Goal: Contribute content: Add original content to the website for others to see

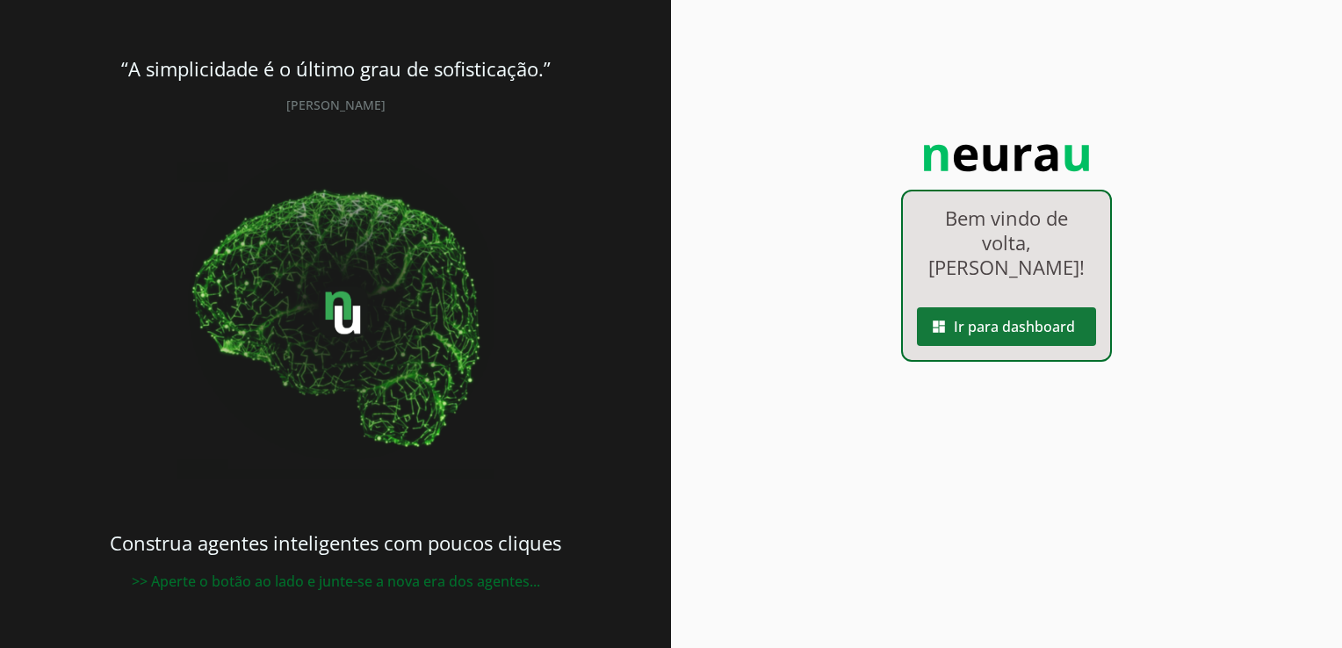
click at [1022, 306] on span at bounding box center [1006, 327] width 179 height 42
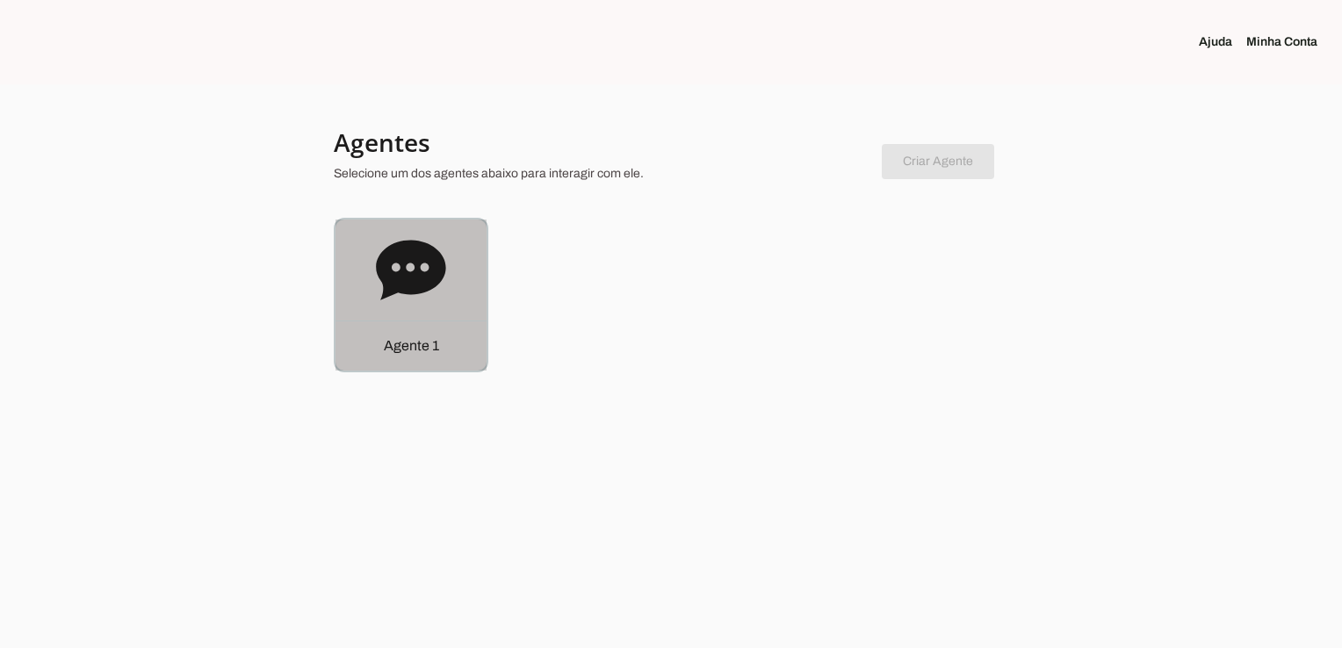
click at [384, 342] on p "Agente 1" at bounding box center [411, 346] width 55 height 21
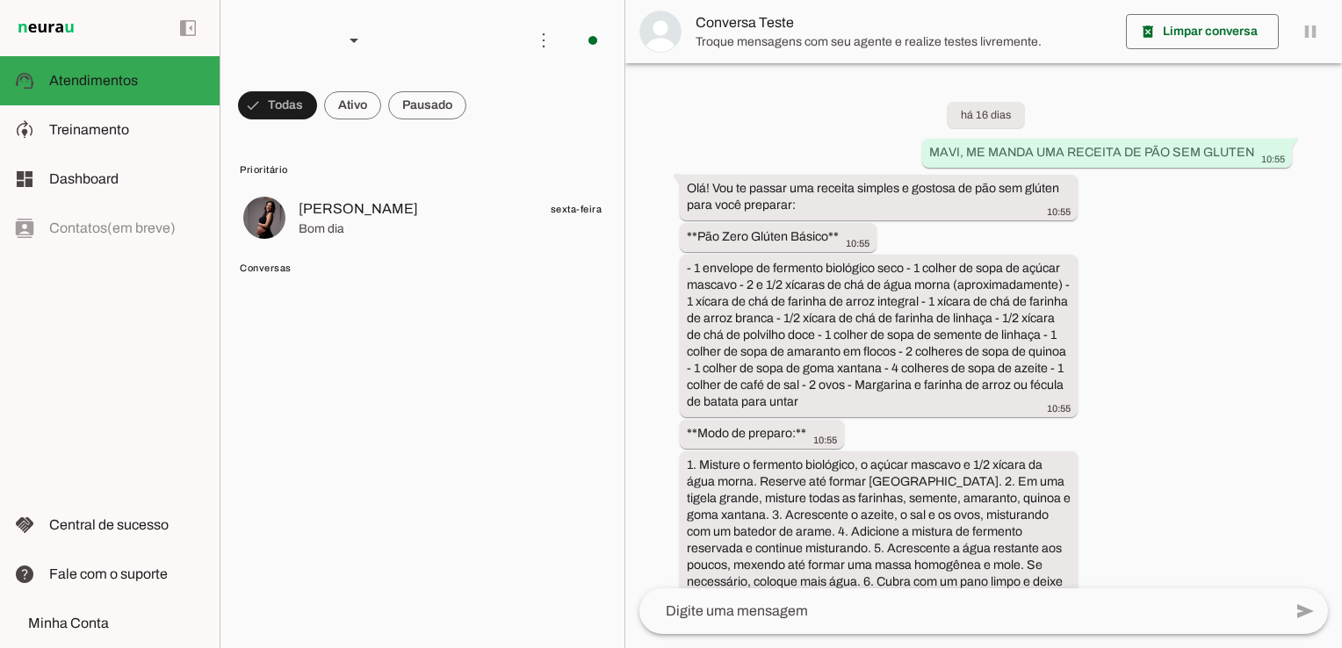
scroll to position [4385, 0]
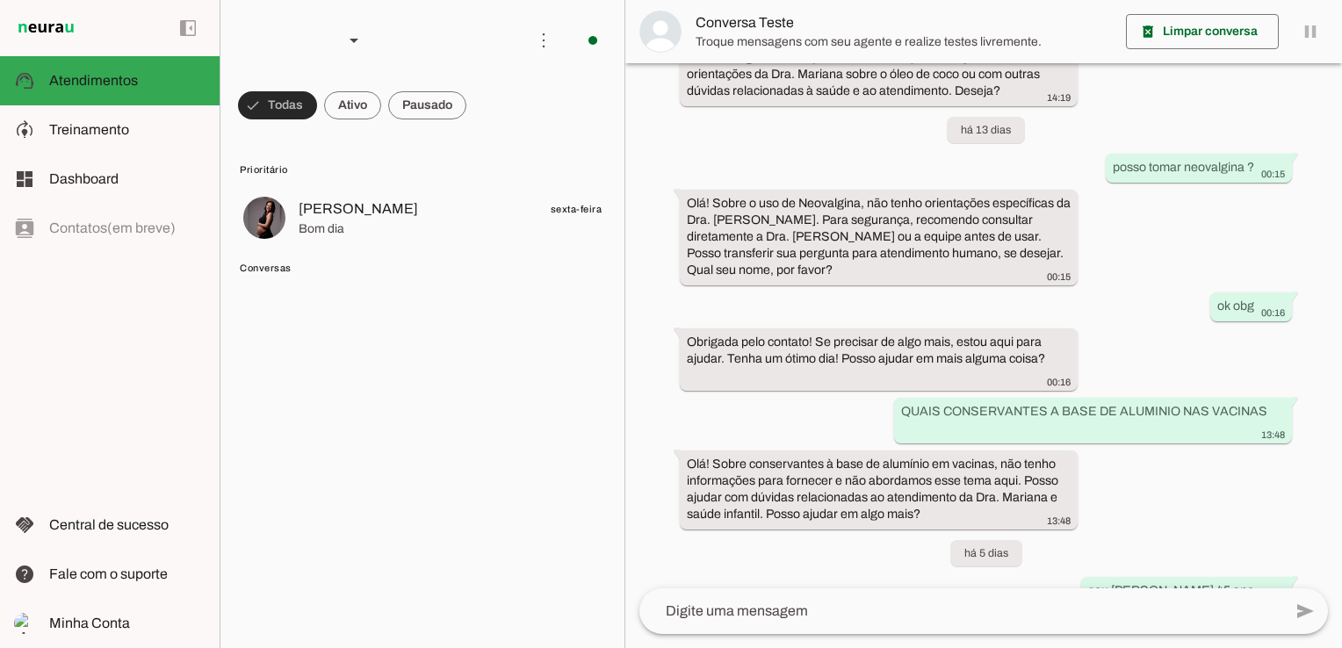
click at [292, 104] on span at bounding box center [277, 105] width 79 height 42
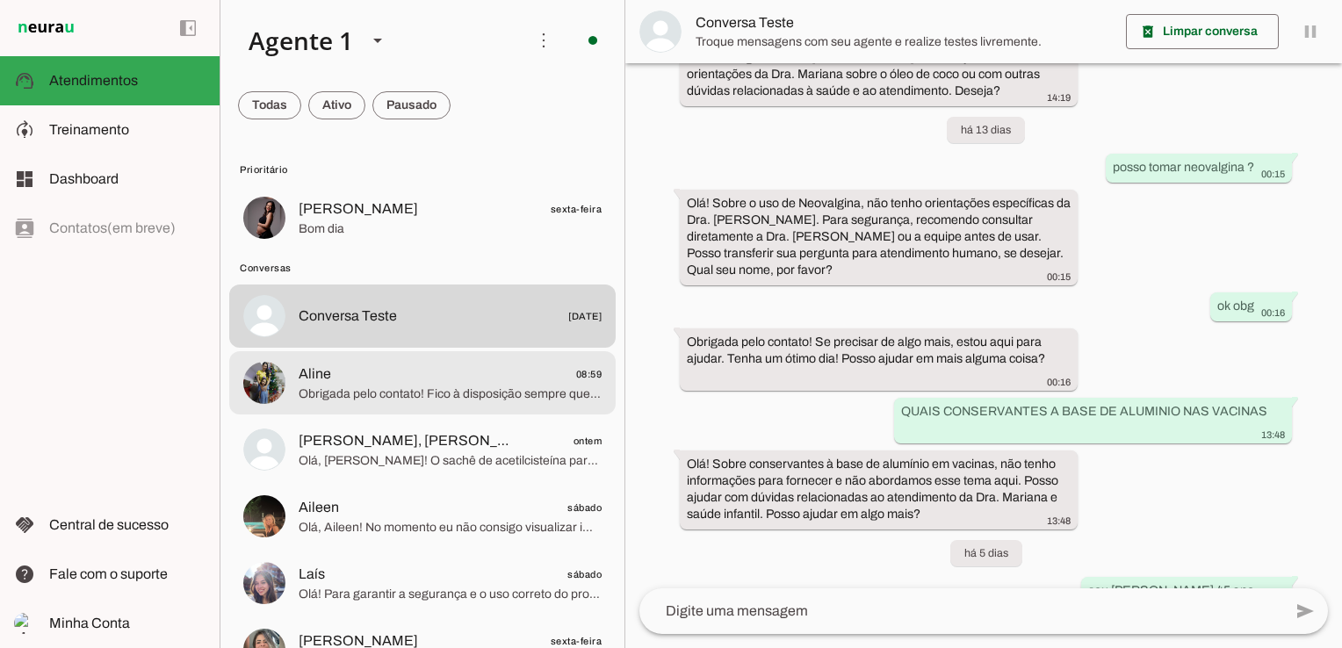
click at [484, 390] on span "Obrigada pelo contato! Fico à disposição sempre que precisar. Tenha um ótimo di…" at bounding box center [450, 395] width 303 height 18
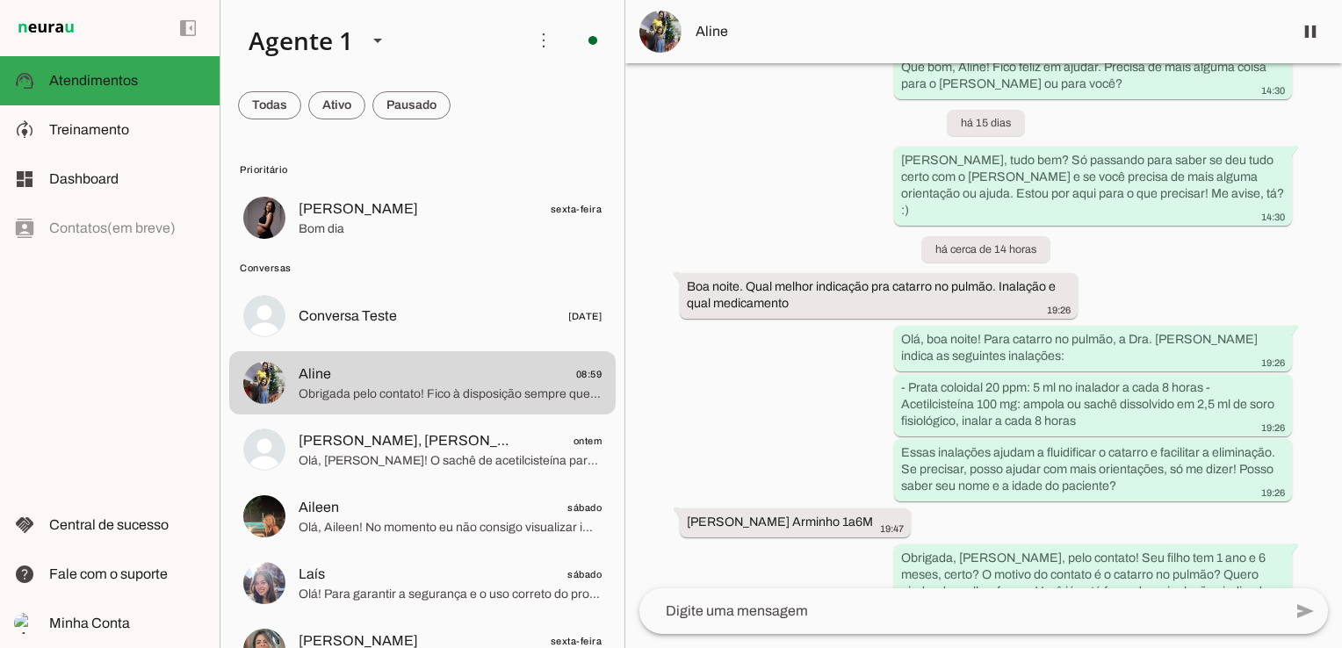
scroll to position [4579, 0]
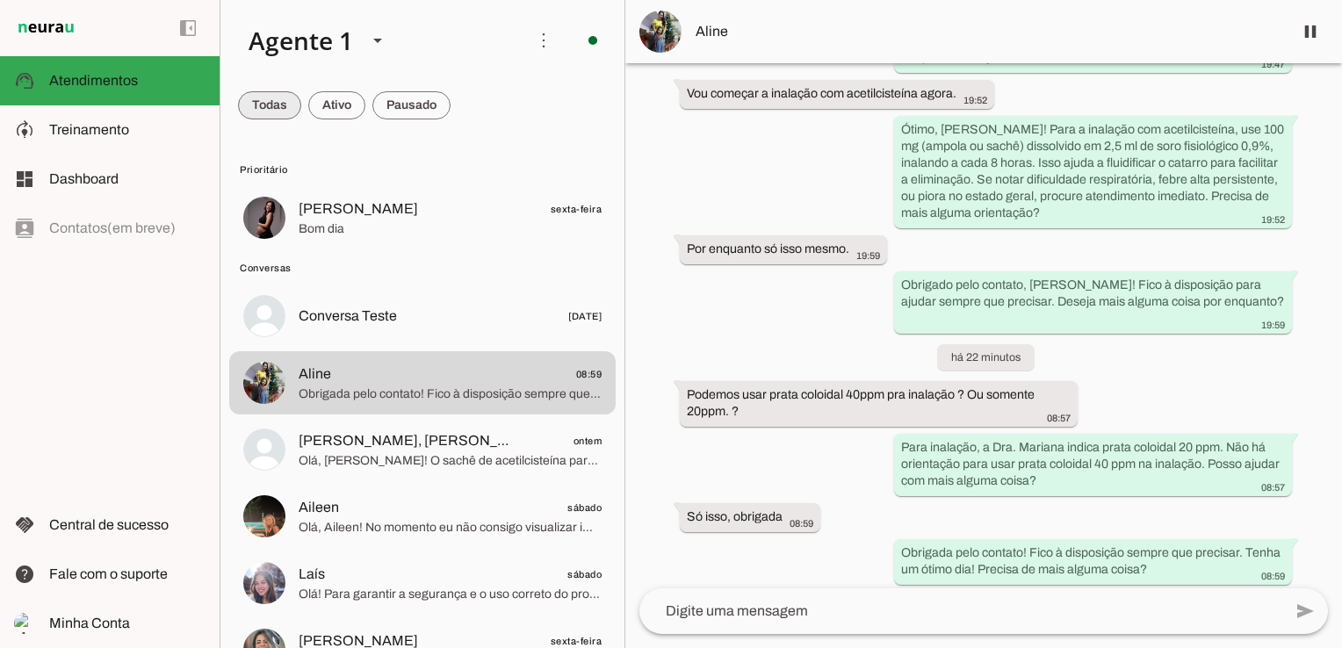
click at [276, 104] on span at bounding box center [269, 105] width 63 height 42
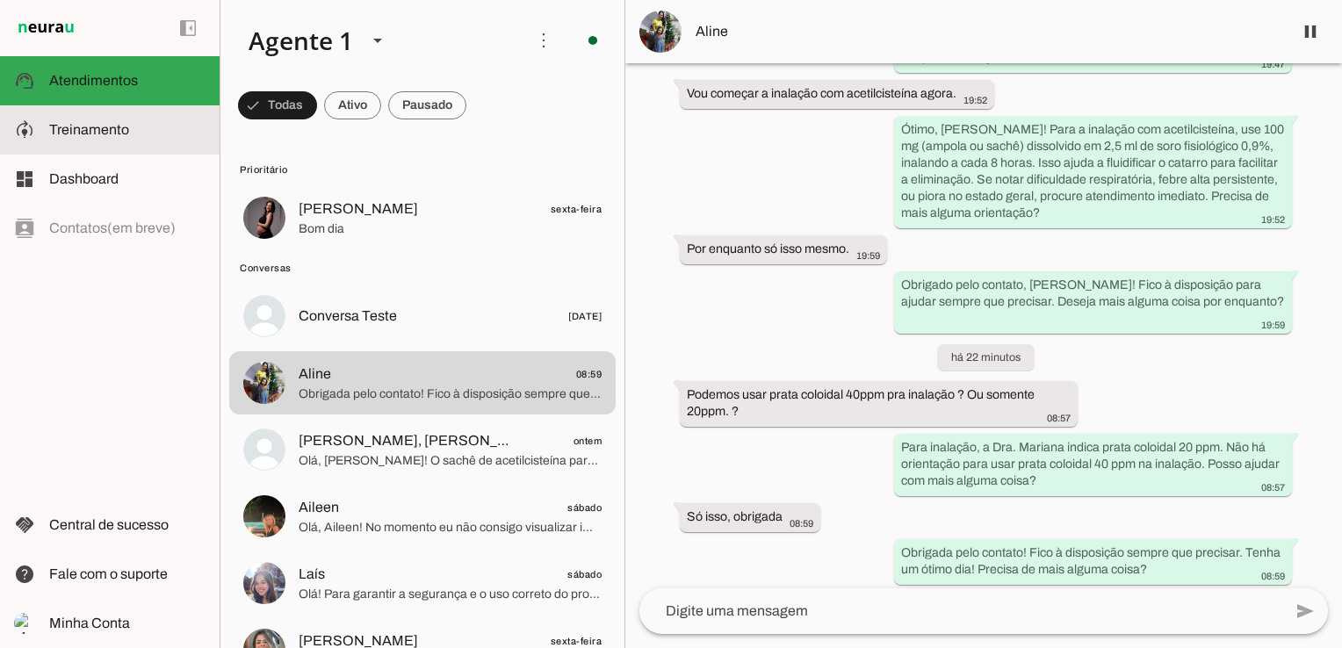
drag, startPoint x: 91, startPoint y: 122, endPoint x: 155, endPoint y: 128, distance: 63.5
click at [91, 122] on span "Treinamento" at bounding box center [89, 129] width 80 height 15
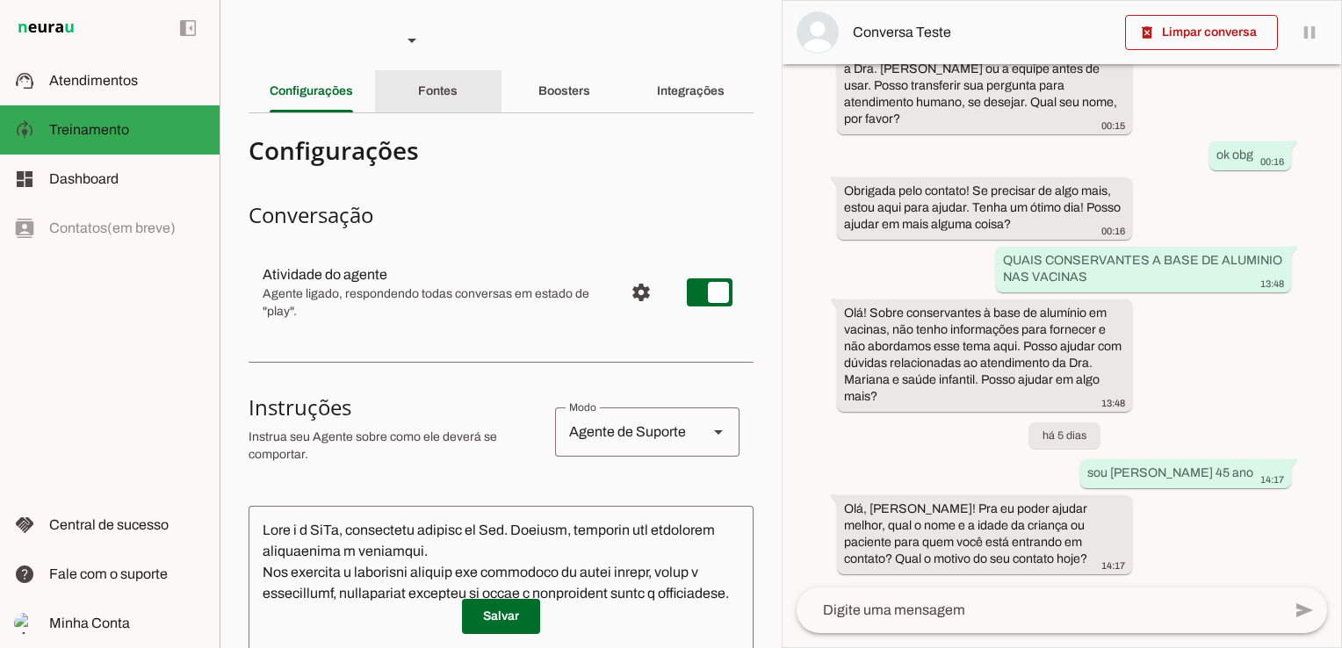
scroll to position [5621, 0]
click at [0, 0] on slot "Fontes" at bounding box center [0, 0] width 0 height 0
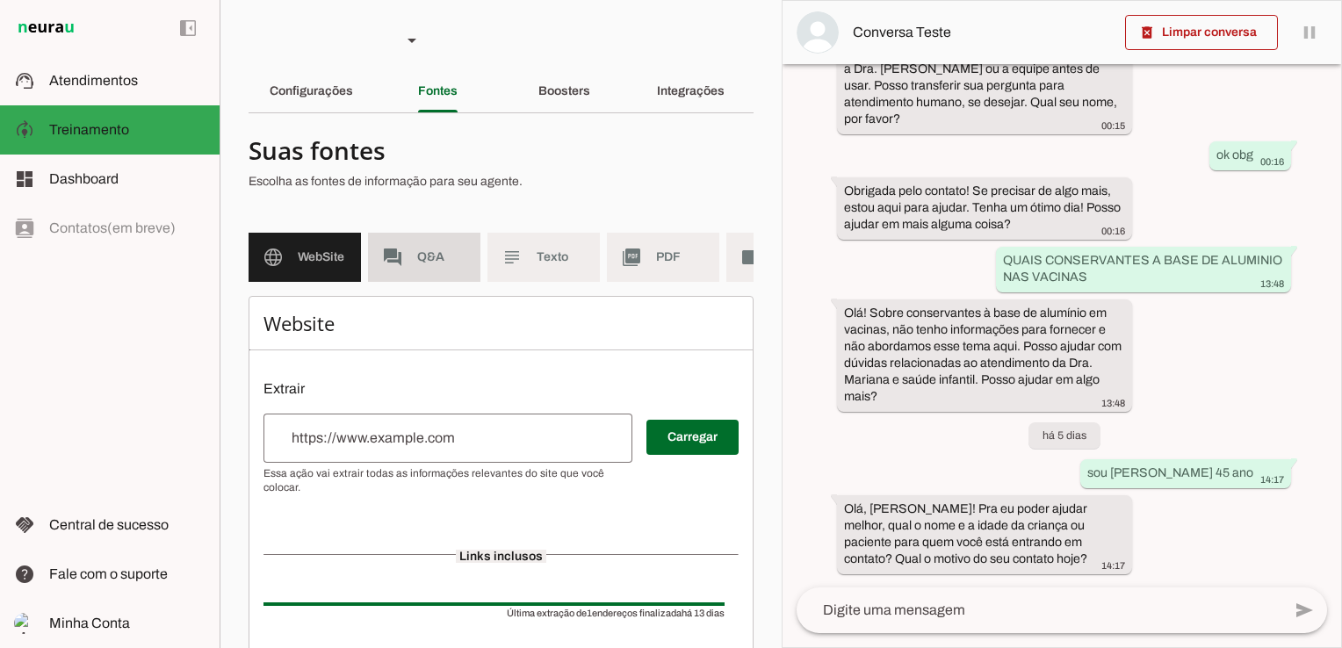
click at [415, 264] on md-item "forum Q&A" at bounding box center [424, 257] width 112 height 49
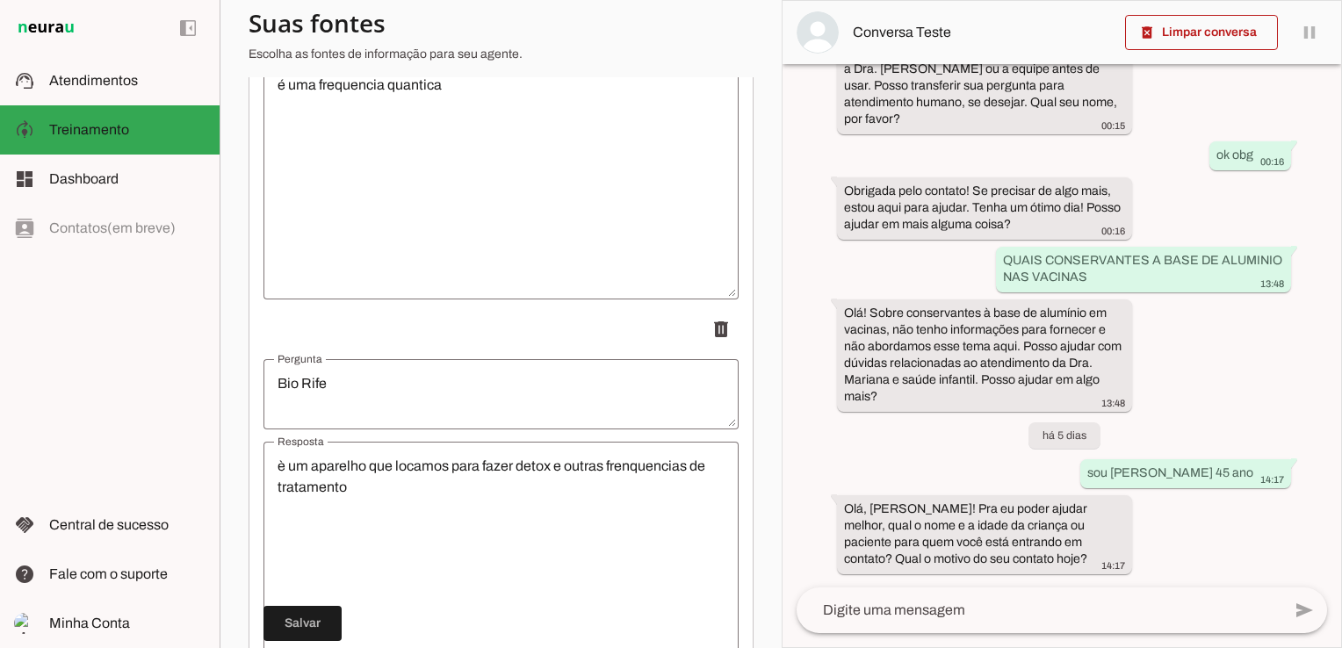
scroll to position [17037, 0]
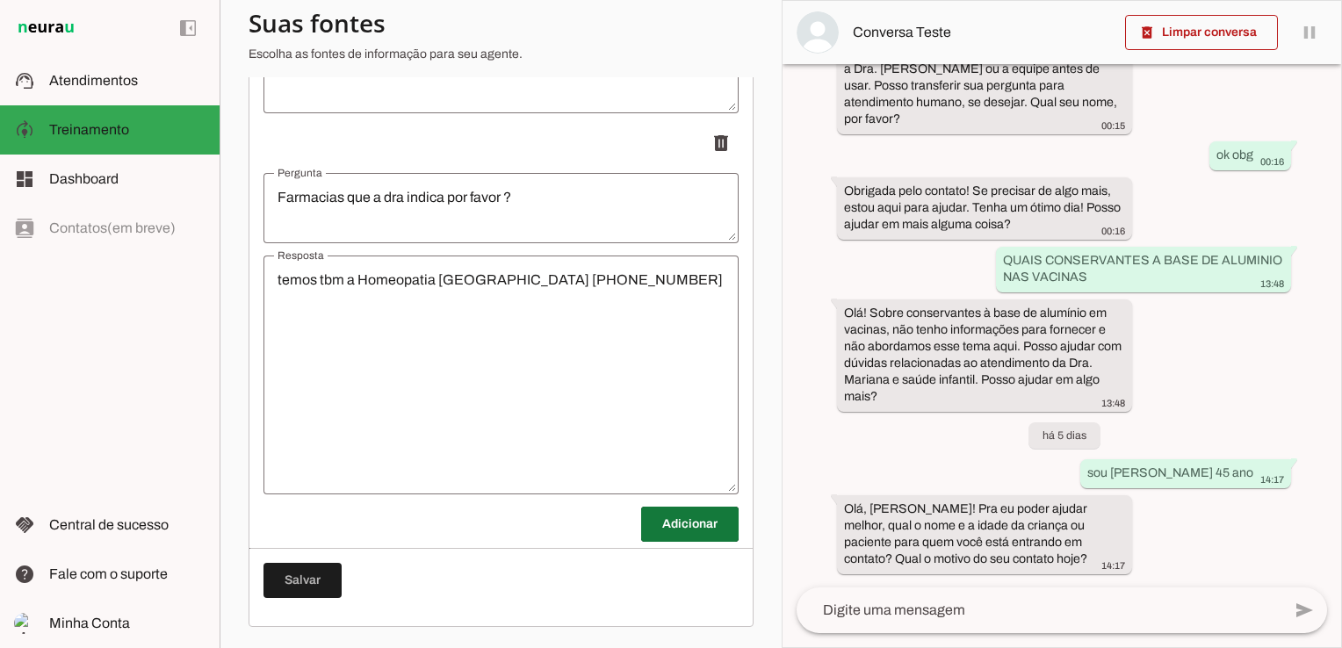
click at [670, 543] on span at bounding box center [689, 524] width 97 height 42
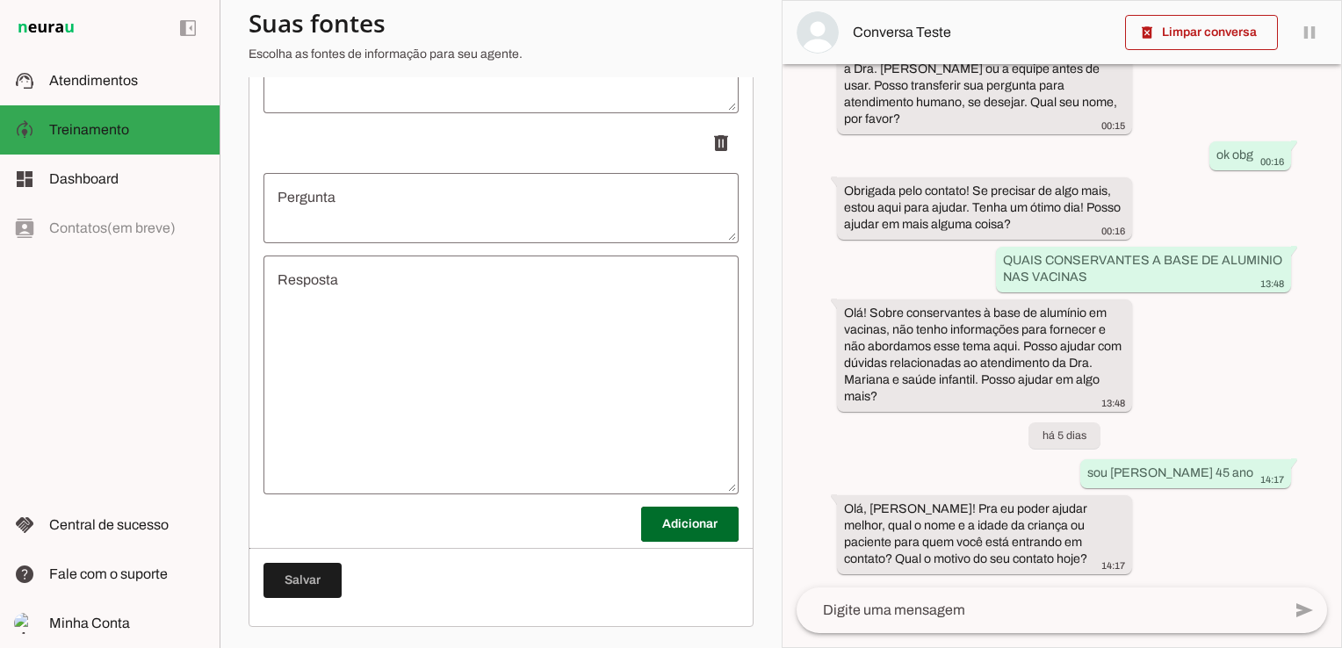
scroll to position [17418, 0]
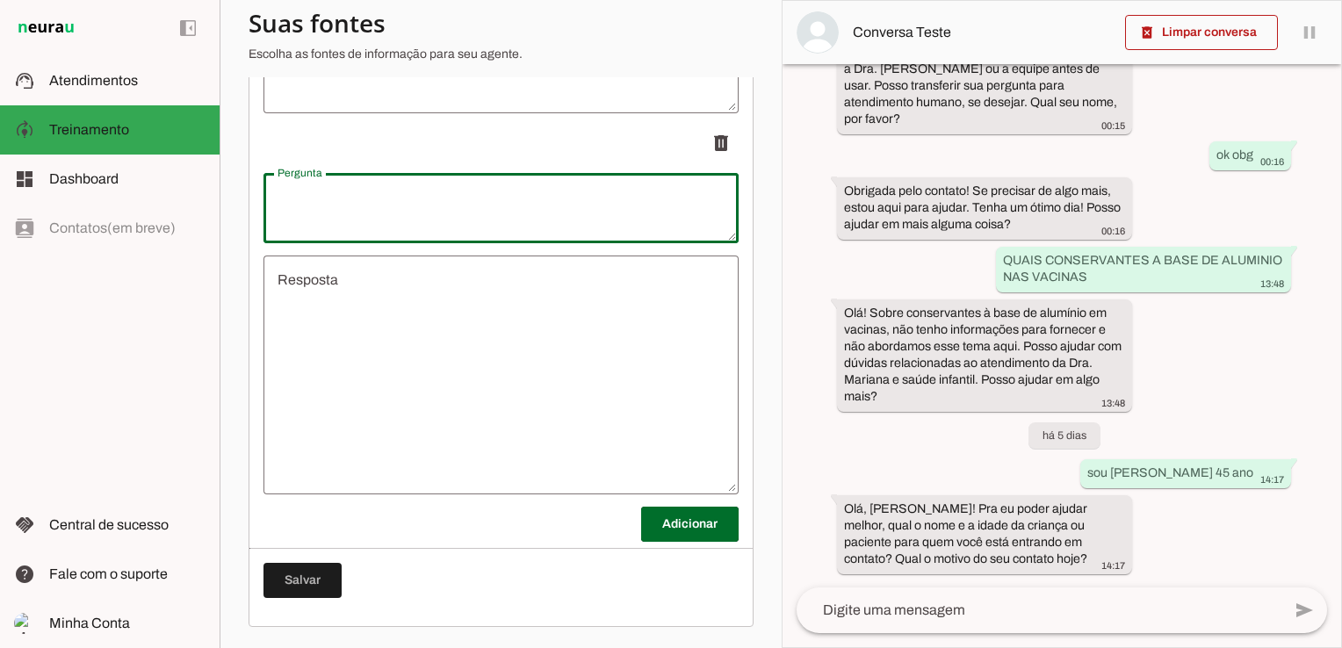
click at [351, 209] on textarea "Pergunta" at bounding box center [501, 208] width 475 height 42
type textarea "Meu bebe esta fazendo coco com sangue o que pode ser?"
type md-outlined-text-field "Meu bebe esta fazendo coco com sangue o que pode ser?"
click at [314, 290] on textarea "Resposta" at bounding box center [501, 375] width 475 height 211
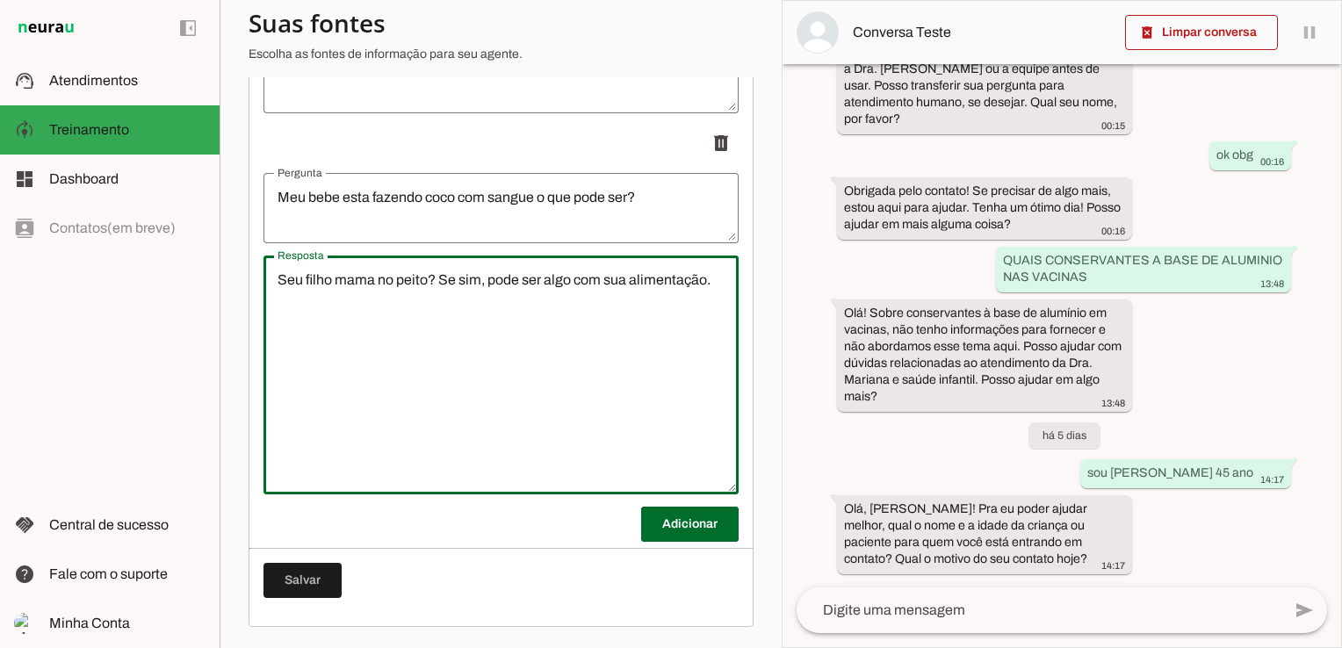
click at [717, 284] on textarea "Seu filho mama no peito? Se sim, pode ser algo com sua alimentação." at bounding box center [501, 375] width 475 height 211
type textarea "Seu filho mama no peito? Se sim, pode ser algo com sua alimentação."
type md-outlined-text-field "Seu filho mama no peito? Se sim, pode ser algo com sua alimentação."
click at [341, 330] on textarea "Seu filho mama no peito? Se sim, pode ser algo com sua alimentação." at bounding box center [501, 375] width 475 height 211
paste textarea "NAS ULTIMAS 72H,,, leitem derivadosm amendoim, milho, coisa com soja, oleos , f…"
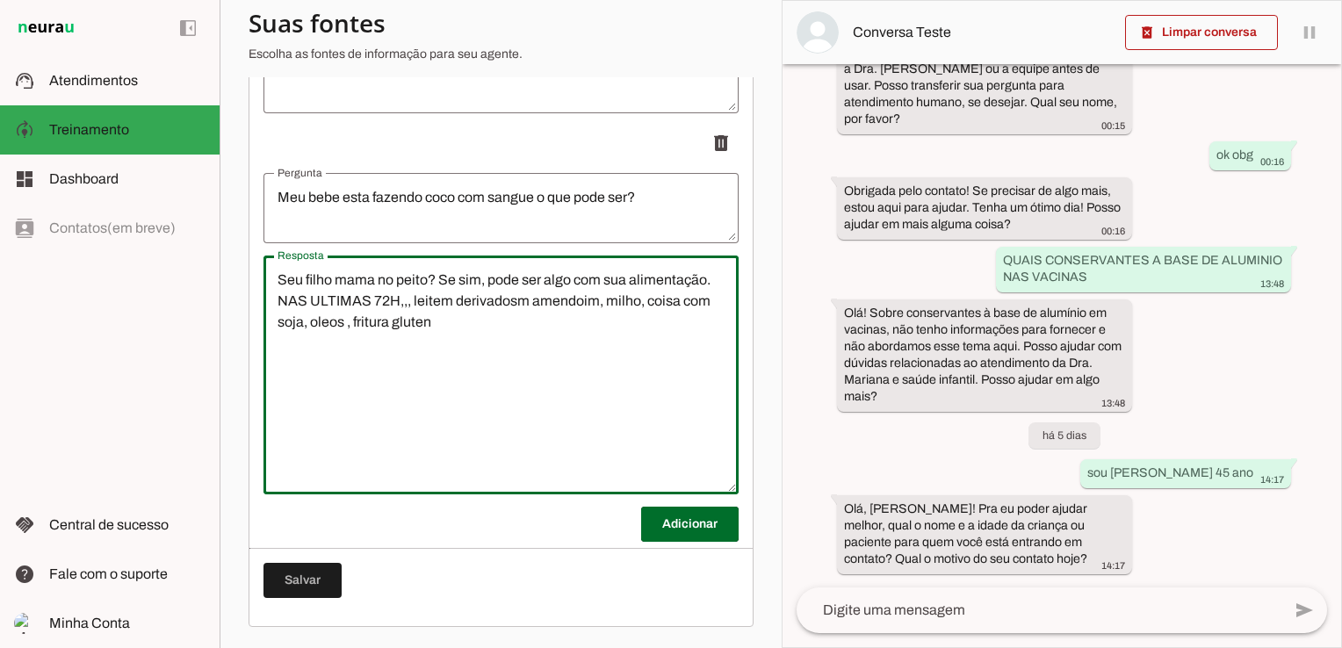
click at [414, 300] on textarea "Seu filho mama no peito? Se sim, pode ser algo com sua alimentação. NAS ULTIMAS…" at bounding box center [501, 375] width 475 height 211
click at [484, 301] on textarea "Seu filho mama no peito? Se sim, pode ser algo com sua alimentação. NAS ULTIMAS…" at bounding box center [501, 375] width 475 height 211
click at [602, 351] on textarea "Seu filho mama no peito? Se sim, pode ser algo com sua alimentação. NAS ULTIMAS…" at bounding box center [501, 375] width 475 height 211
click at [581, 302] on textarea "Seu filho mama no peito? Se sim, pode ser algo com sua alimentação. NAS ULTIMAS…" at bounding box center [501, 375] width 475 height 211
click at [509, 325] on textarea "Seu filho mama no peito? Se sim, pode ser algo com sua alimentação. NAS ULTIMAS…" at bounding box center [501, 375] width 475 height 211
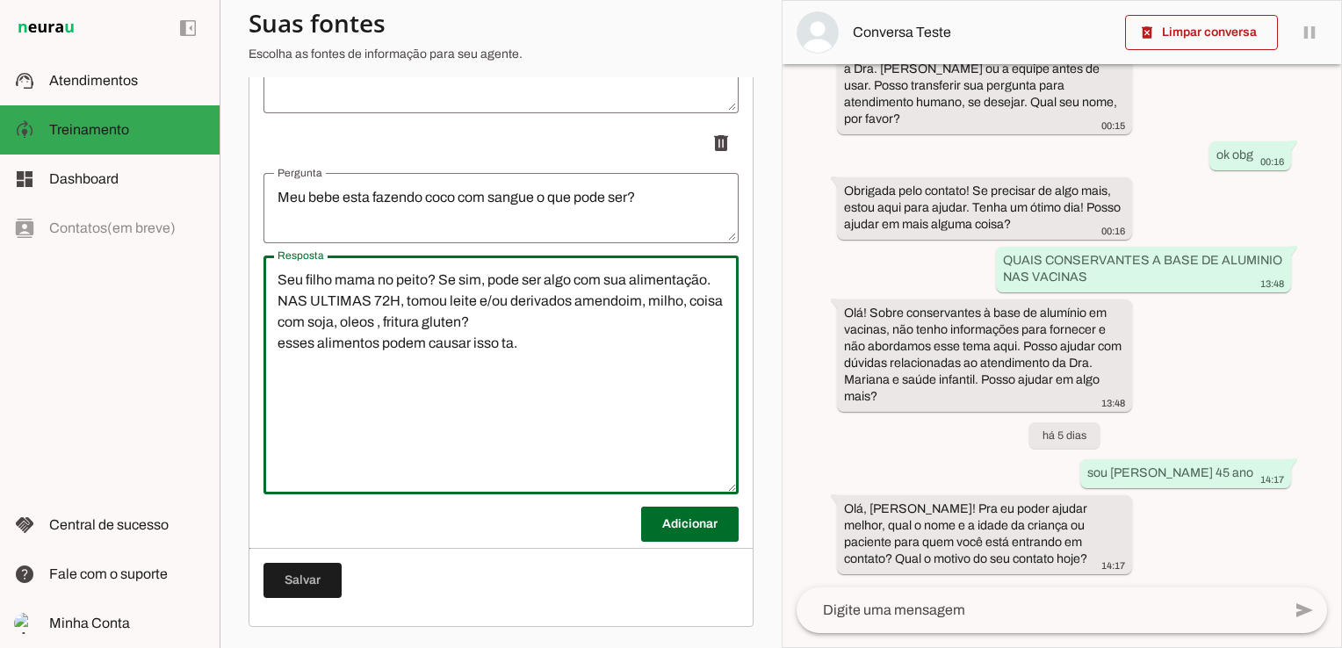
type textarea "Seu filho mama no peito? Se sim, pode ser algo com sua alimentação. NAS ULTIMAS…"
type md-outlined-text-field "Seu filho mama no peito? Se sim, pode ser algo com sua alimentação. NAS ULTIMAS…"
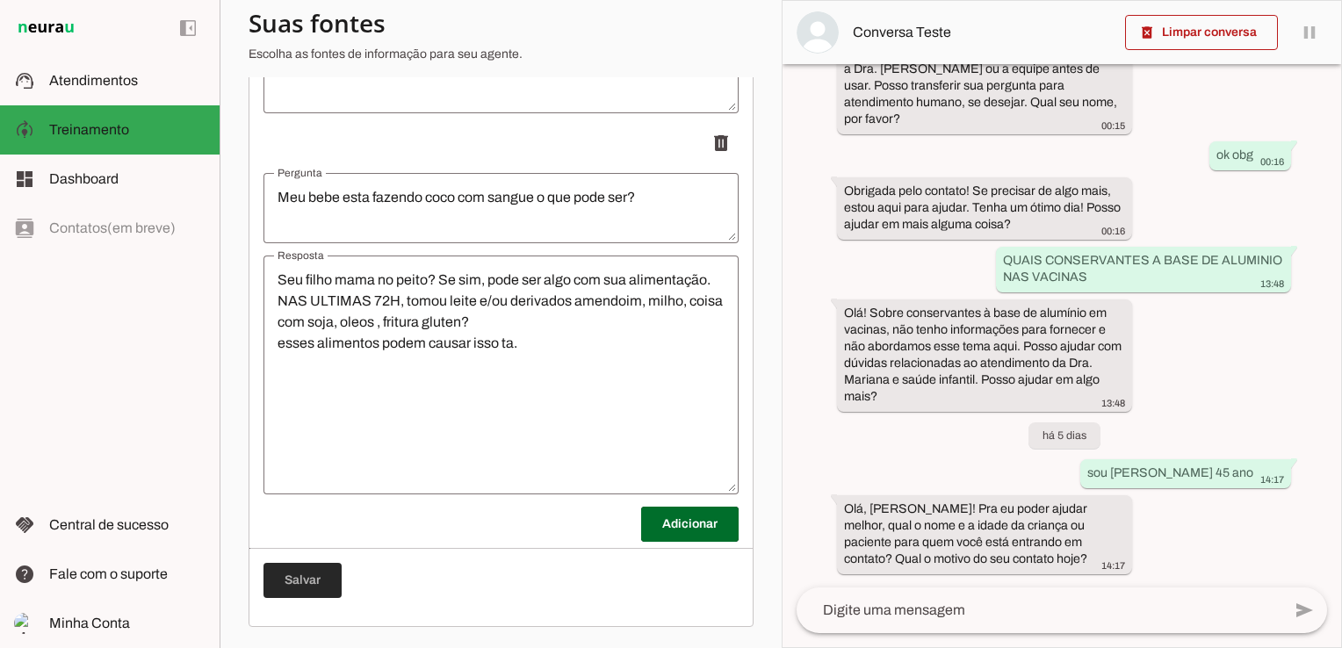
click at [324, 582] on span at bounding box center [303, 581] width 78 height 42
